Goal: Find specific page/section: Find specific page/section

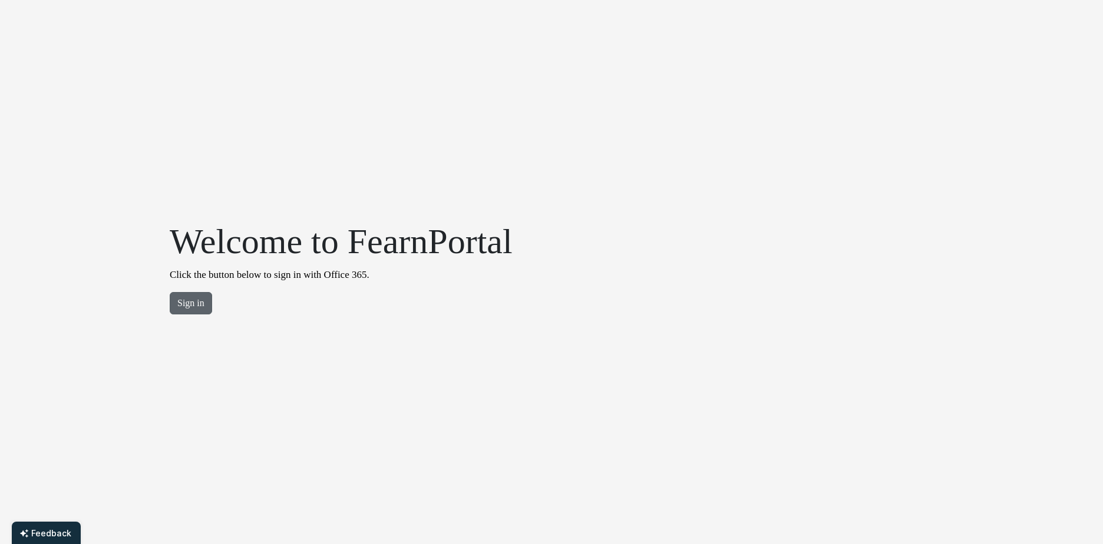
click at [196, 309] on button "Sign in" at bounding box center [191, 303] width 42 height 22
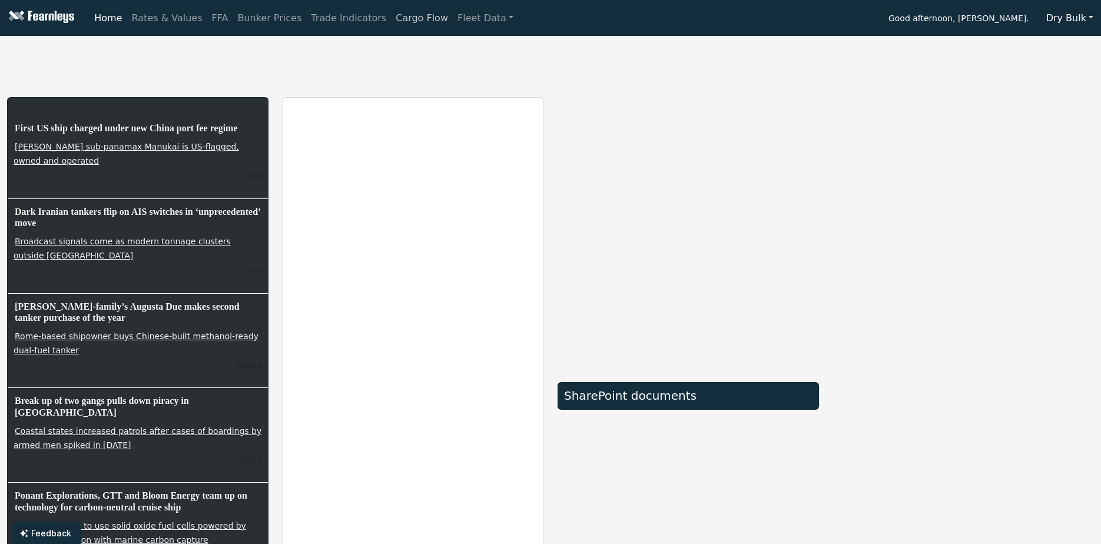
click at [395, 23] on link "Cargo Flow" at bounding box center [422, 18] width 62 height 24
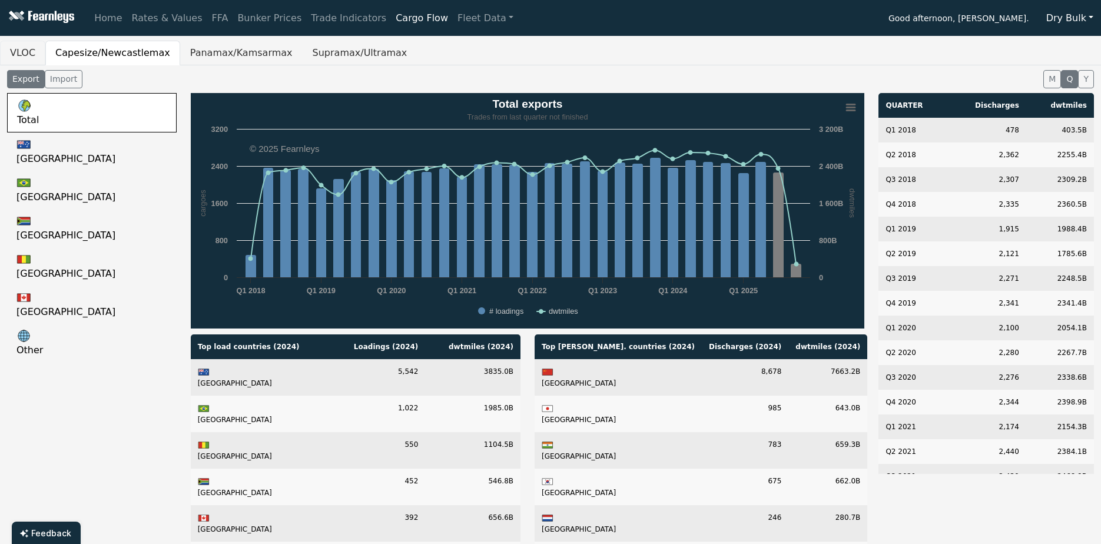
click at [29, 49] on button "VLOC" at bounding box center [22, 53] width 45 height 25
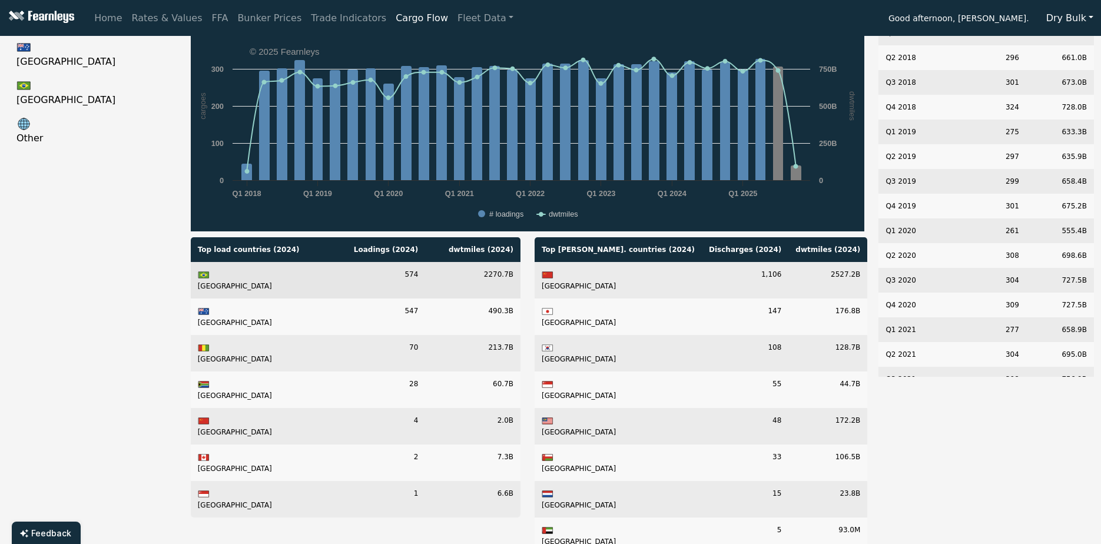
scroll to position [95, 0]
